Goal: Information Seeking & Learning: Learn about a topic

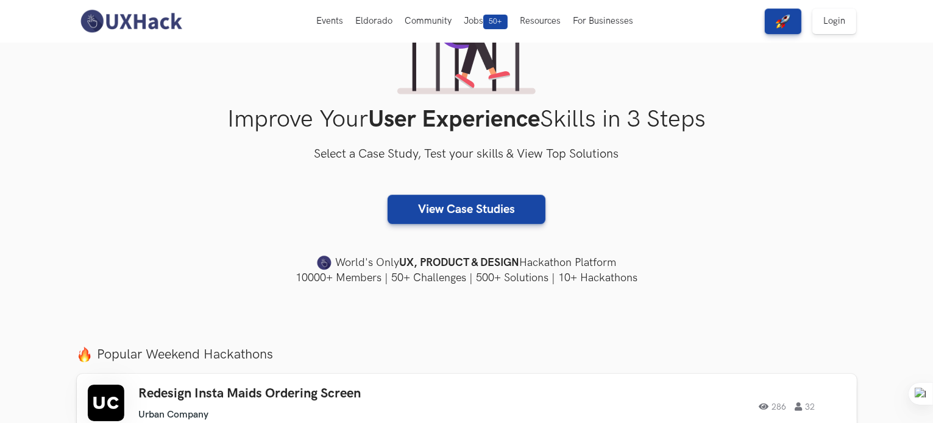
scroll to position [122, 0]
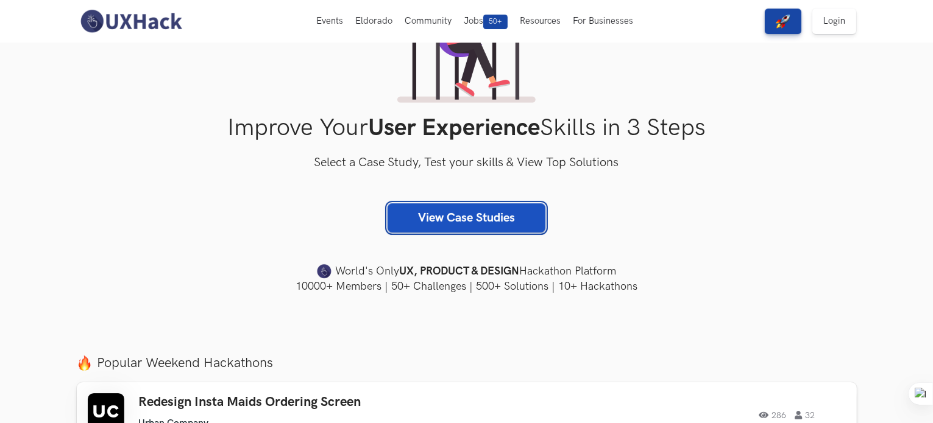
click at [448, 213] on link "View Case Studies" at bounding box center [466, 217] width 158 height 29
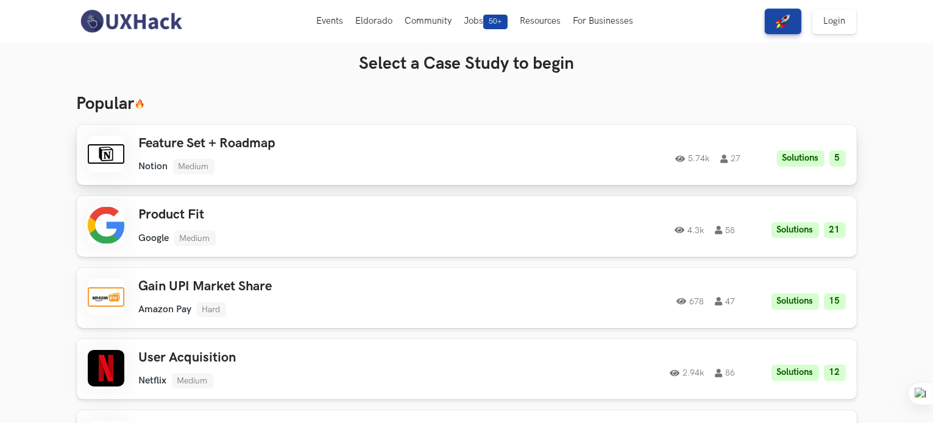
click at [804, 160] on li "Solutions" at bounding box center [801, 158] width 48 height 16
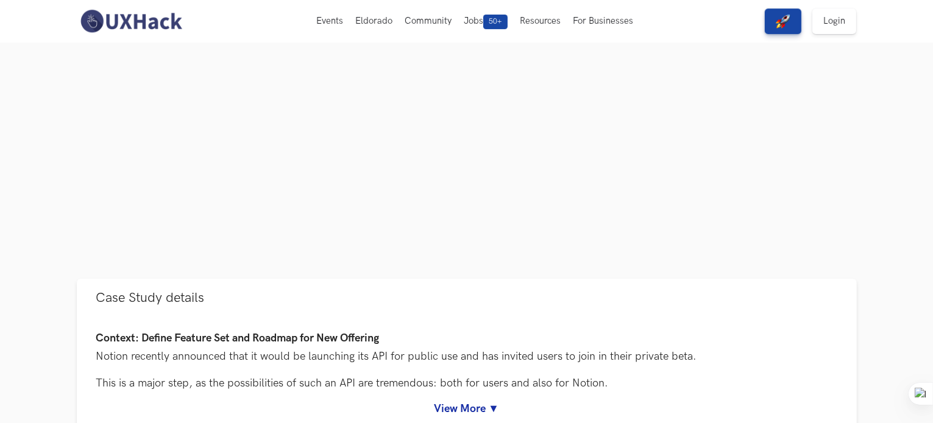
scroll to position [305, 0]
